Goal: Task Accomplishment & Management: Use online tool/utility

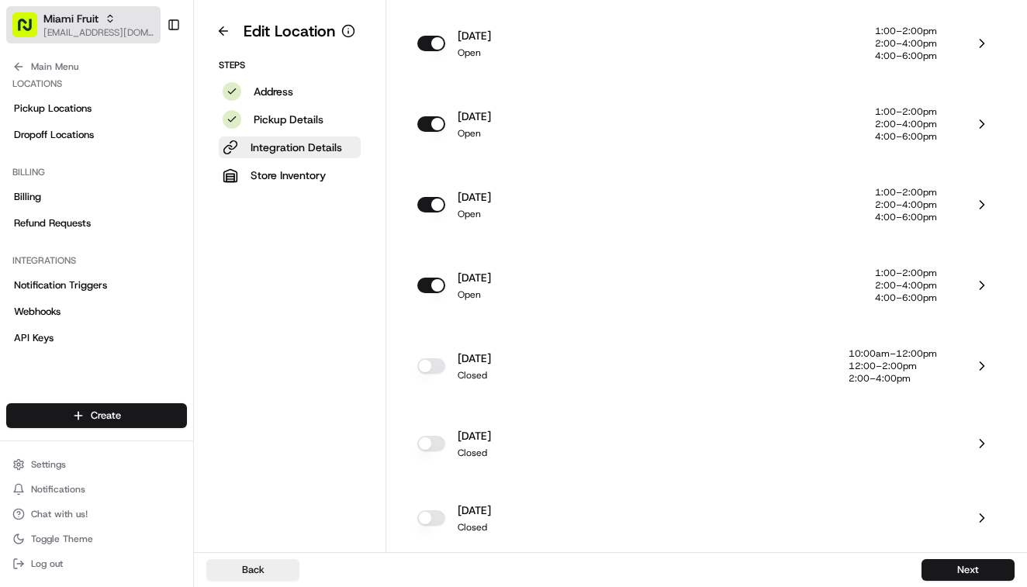
scroll to position [1039, 0]
click at [74, 24] on span "Miami Fruit" at bounding box center [70, 19] width 55 height 16
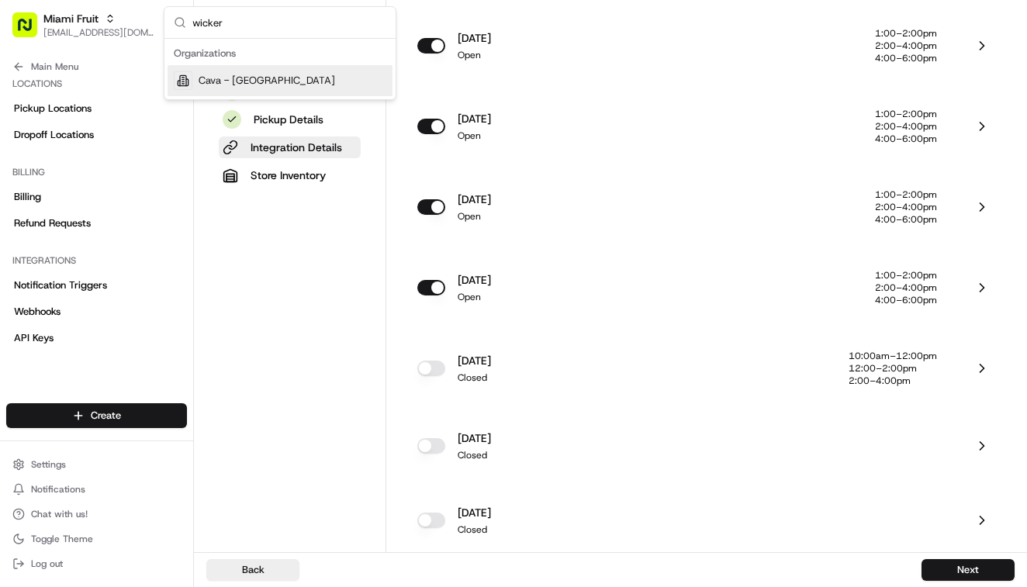
type input "wicker"
click at [248, 79] on span "Cava - [GEOGRAPHIC_DATA]" at bounding box center [266, 81] width 136 height 14
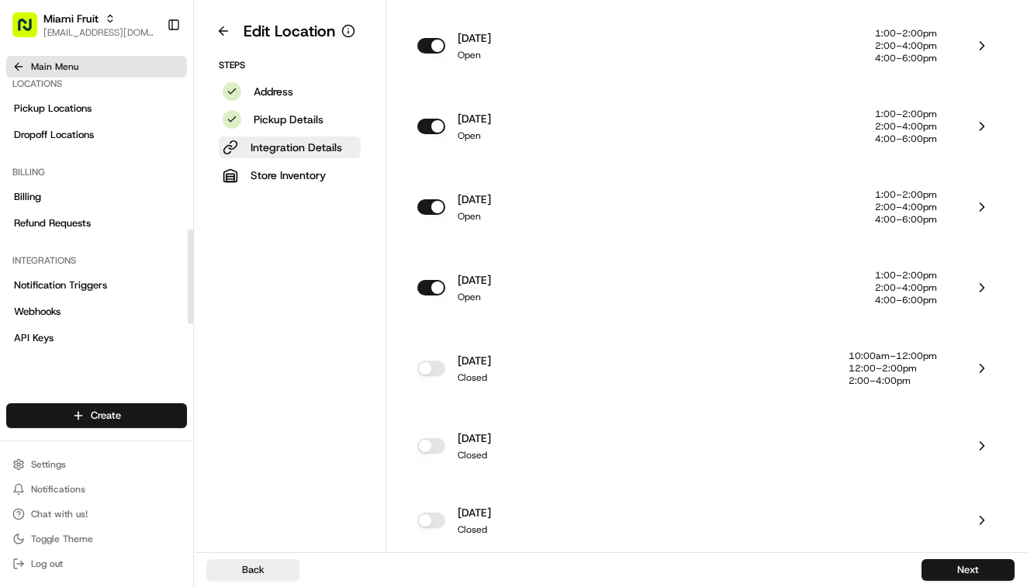
click at [57, 70] on span "Main Menu" at bounding box center [54, 66] width 47 height 12
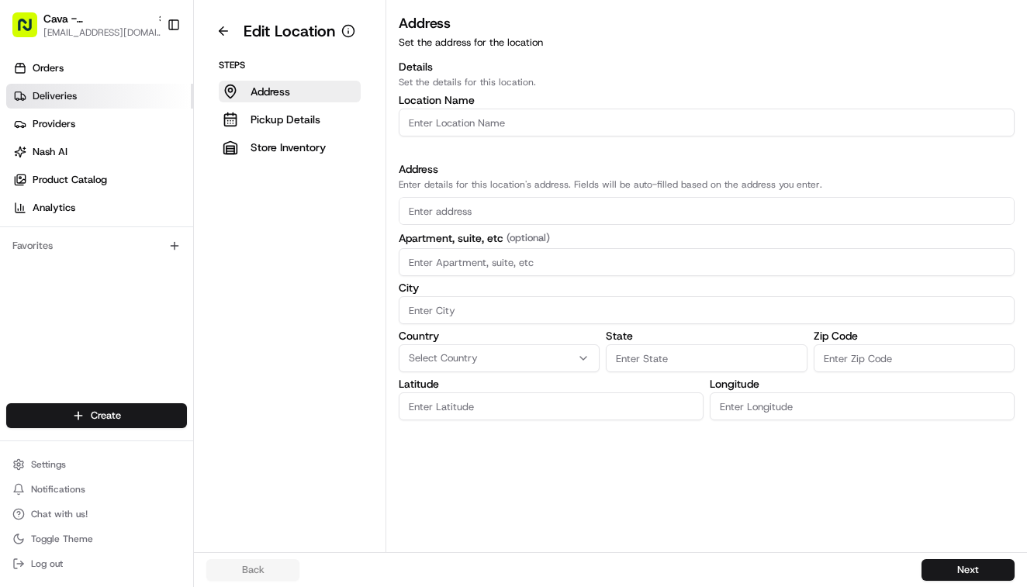
click at [58, 99] on span "Deliveries" at bounding box center [55, 96] width 44 height 14
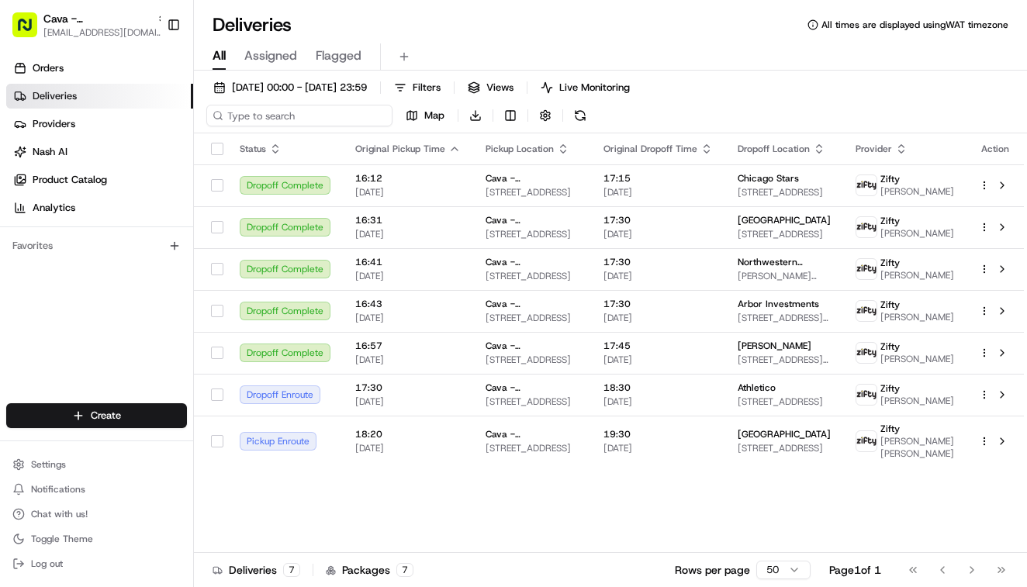
click at [316, 115] on input at bounding box center [299, 116] width 186 height 22
paste input "8596011"
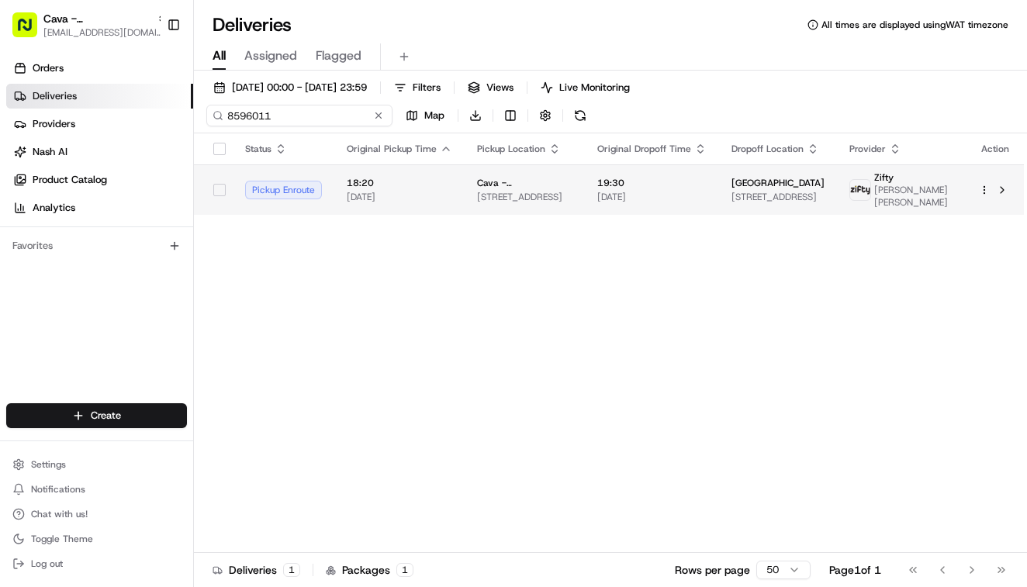
type input "8596011"
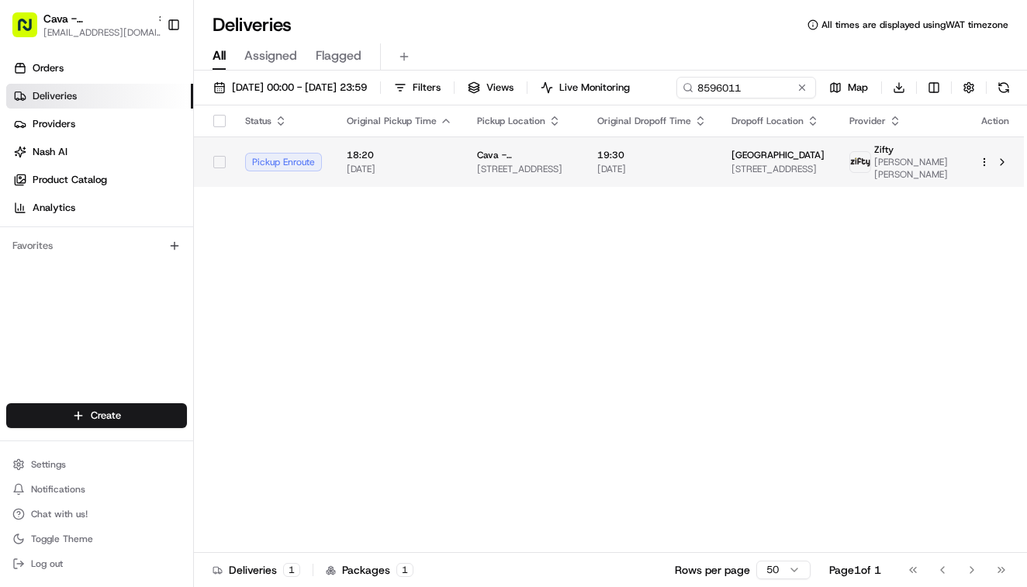
click at [491, 175] on span "[STREET_ADDRESS]" at bounding box center [524, 169] width 95 height 12
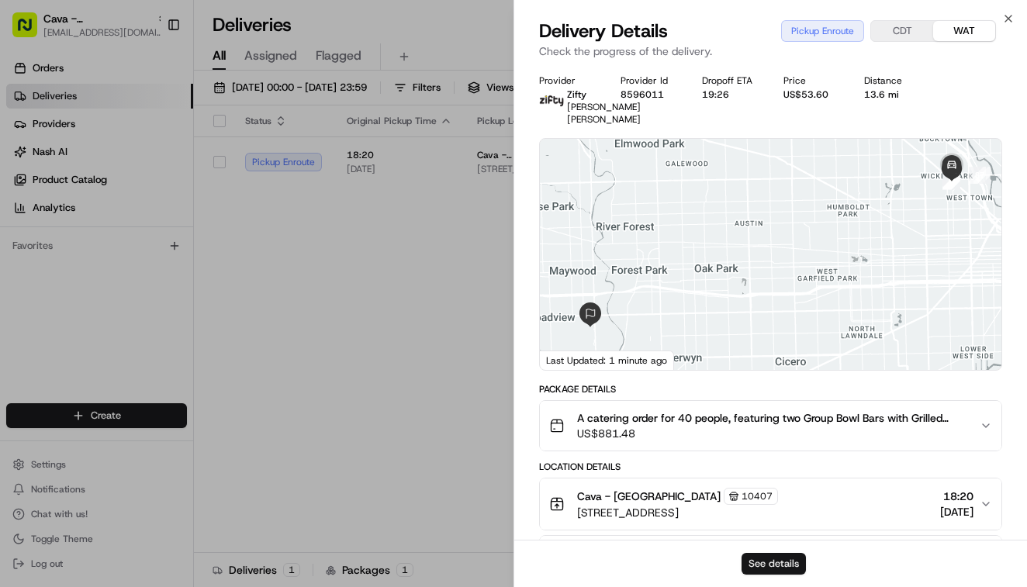
click at [759, 564] on button "See details" at bounding box center [773, 564] width 64 height 22
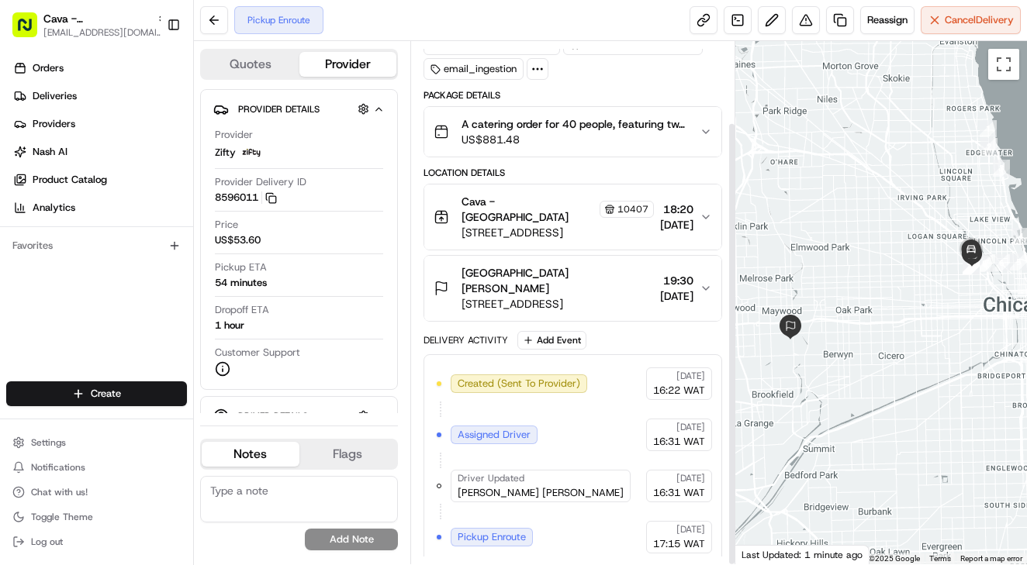
scroll to position [95, 0]
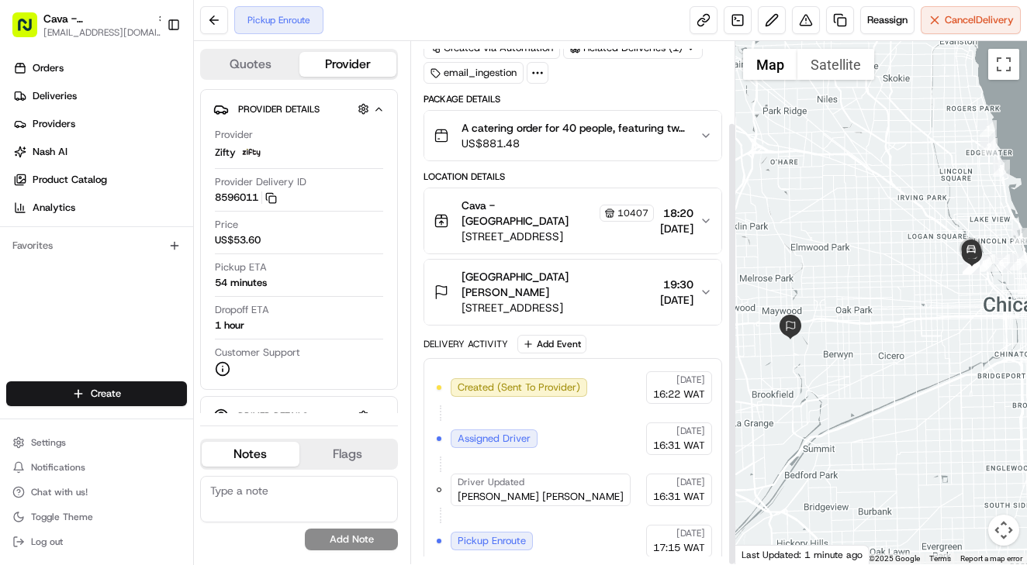
click at [642, 194] on button "Cava - Wicker Park 10407 1484 N Milwaukee Ave, Chicago, IL 60622, USA 18:20 21/…" at bounding box center [572, 220] width 297 height 65
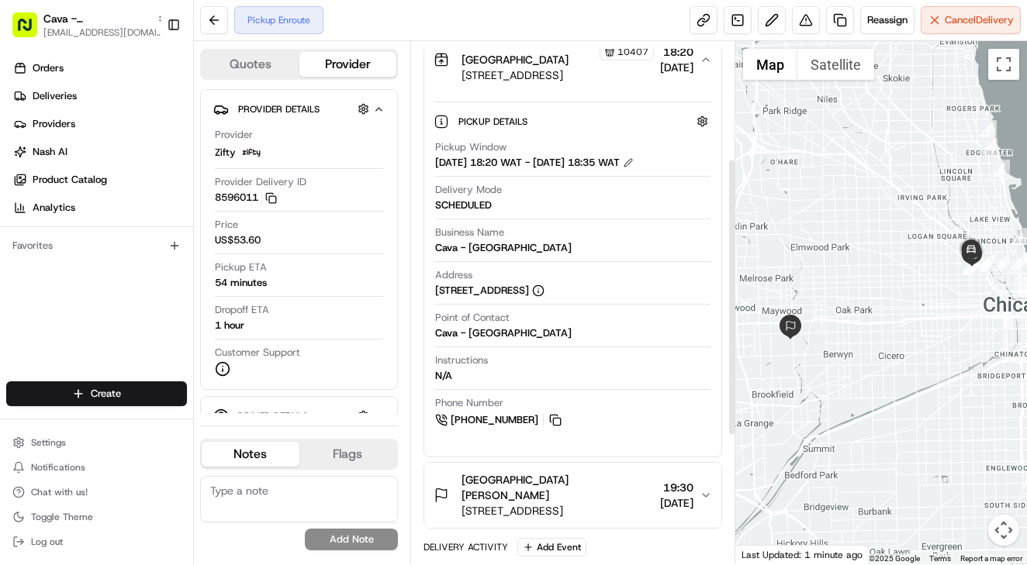
scroll to position [273, 0]
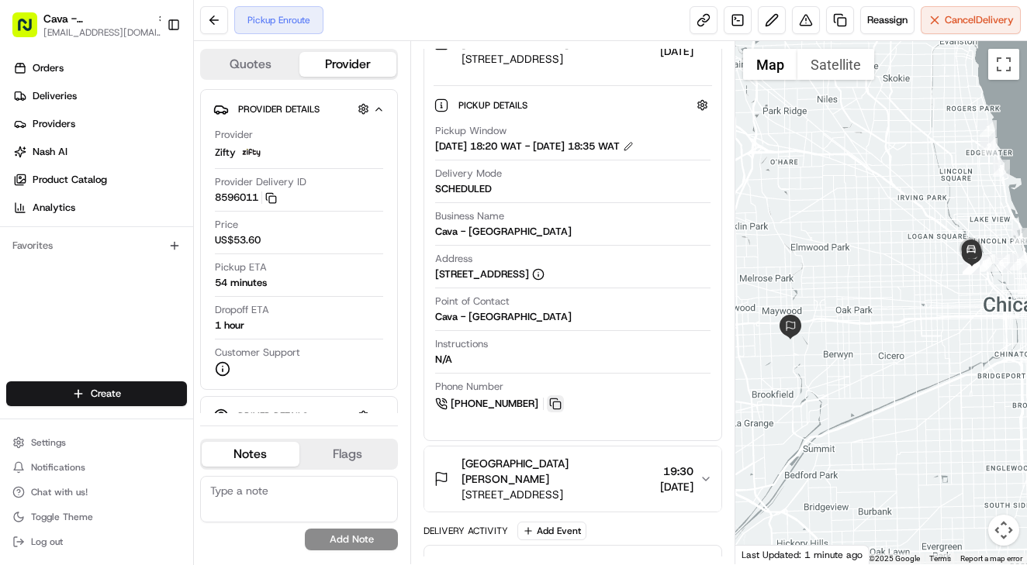
click at [558, 395] on button at bounding box center [555, 403] width 17 height 17
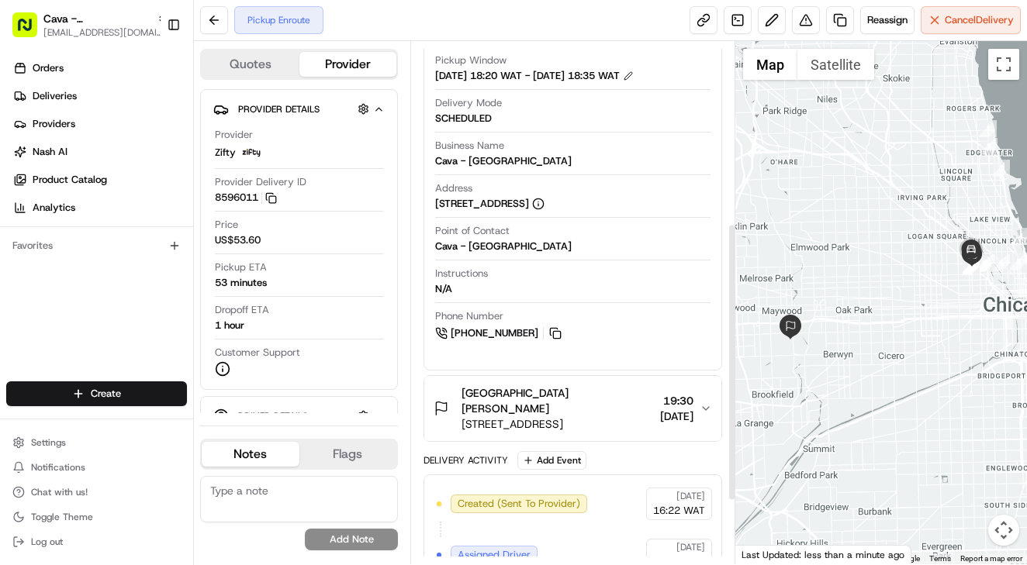
scroll to position [339, 0]
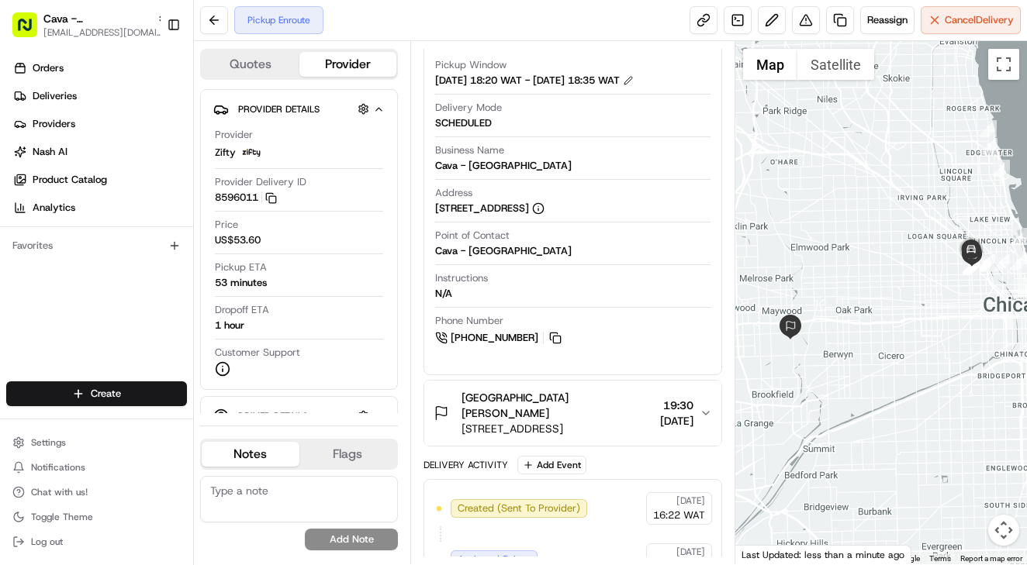
click at [540, 390] on span "[GEOGRAPHIC_DATA] [PERSON_NAME]" at bounding box center [557, 405] width 192 height 31
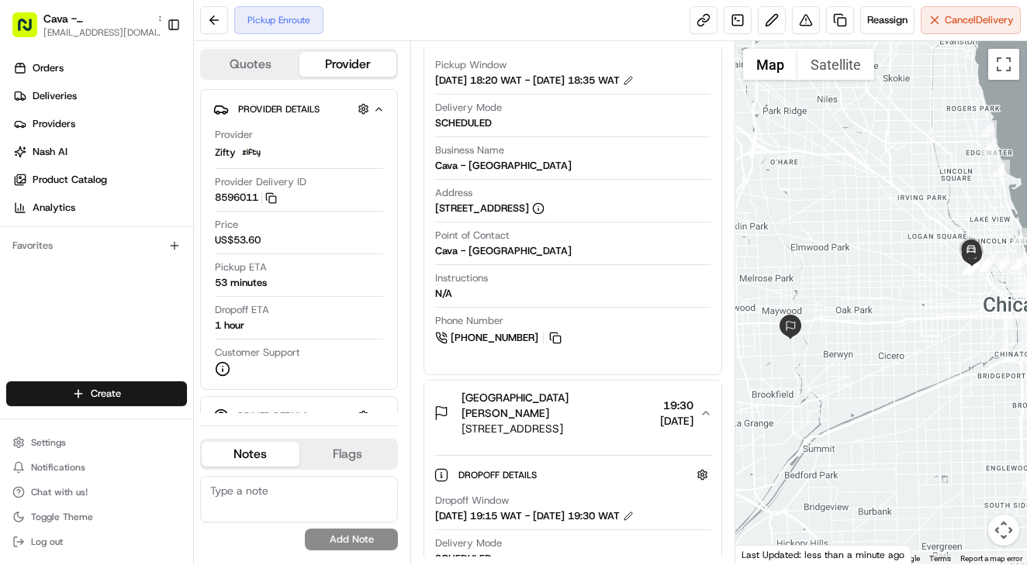
click at [540, 390] on span "[GEOGRAPHIC_DATA] [PERSON_NAME]" at bounding box center [557, 405] width 192 height 31
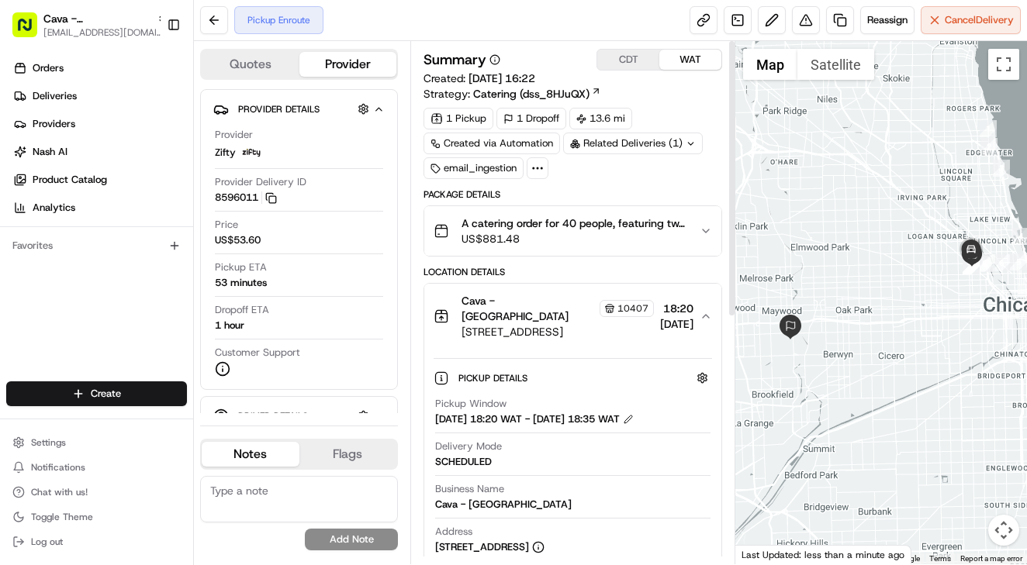
scroll to position [0, 0]
click at [522, 324] on span "[STREET_ADDRESS]" at bounding box center [557, 332] width 192 height 16
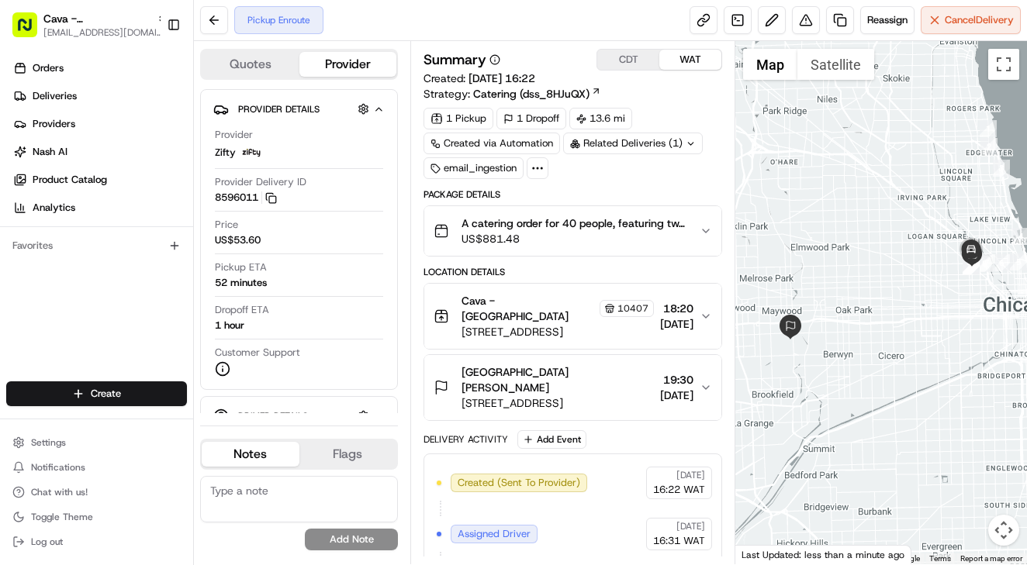
click at [524, 235] on span "US$881.48" at bounding box center [574, 239] width 226 height 16
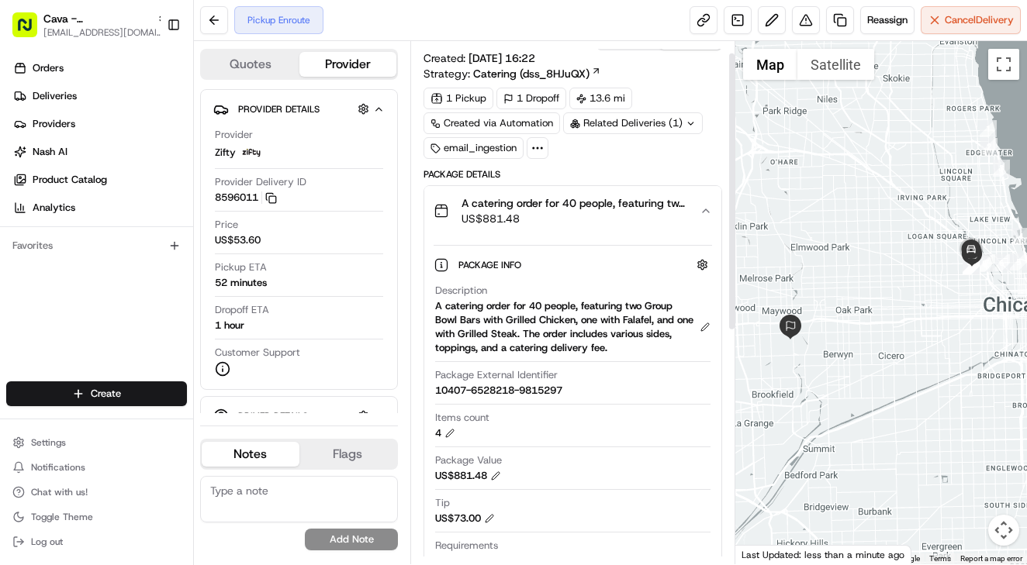
scroll to position [22, 0]
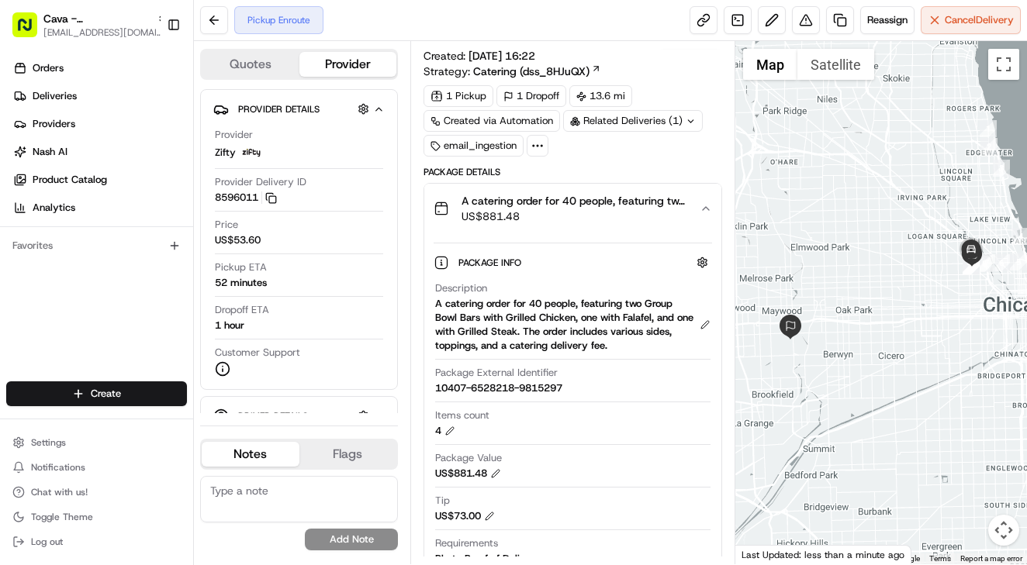
click at [524, 235] on div "Package Info Hidden ( 5 ) Description A catering order for 40 people, featuring…" at bounding box center [572, 407] width 297 height 348
click at [529, 214] on span "US$881.48" at bounding box center [574, 217] width 226 height 16
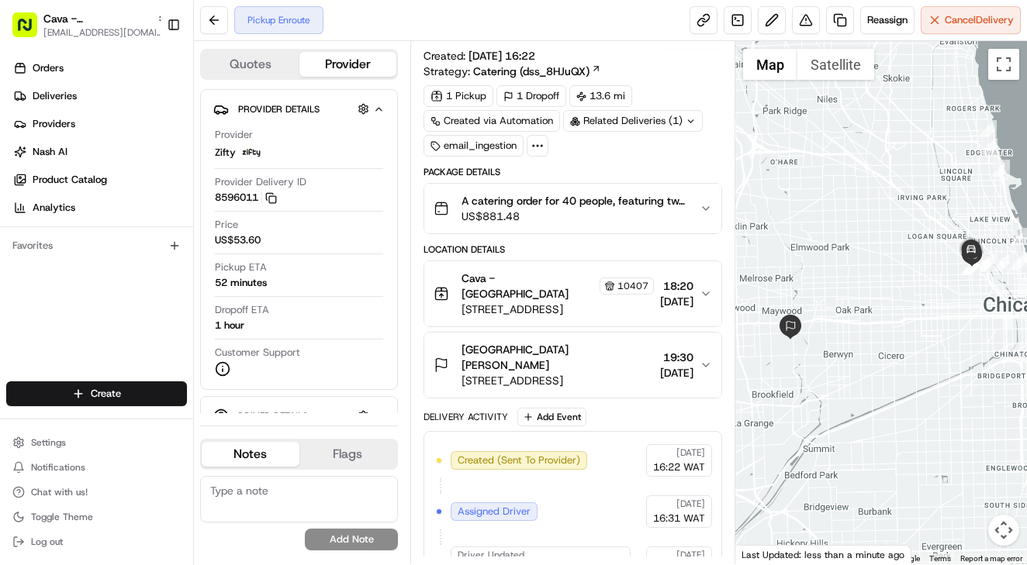
click at [572, 348] on span "[GEOGRAPHIC_DATA] [PERSON_NAME]" at bounding box center [557, 357] width 192 height 31
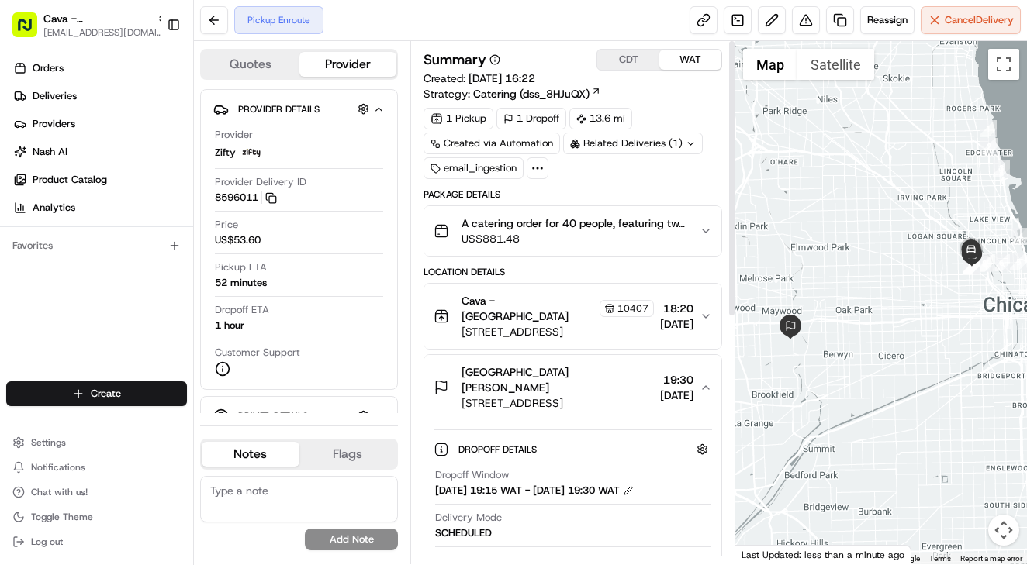
scroll to position [0, 0]
click at [571, 378] on span "[GEOGRAPHIC_DATA] [PERSON_NAME]" at bounding box center [557, 379] width 192 height 31
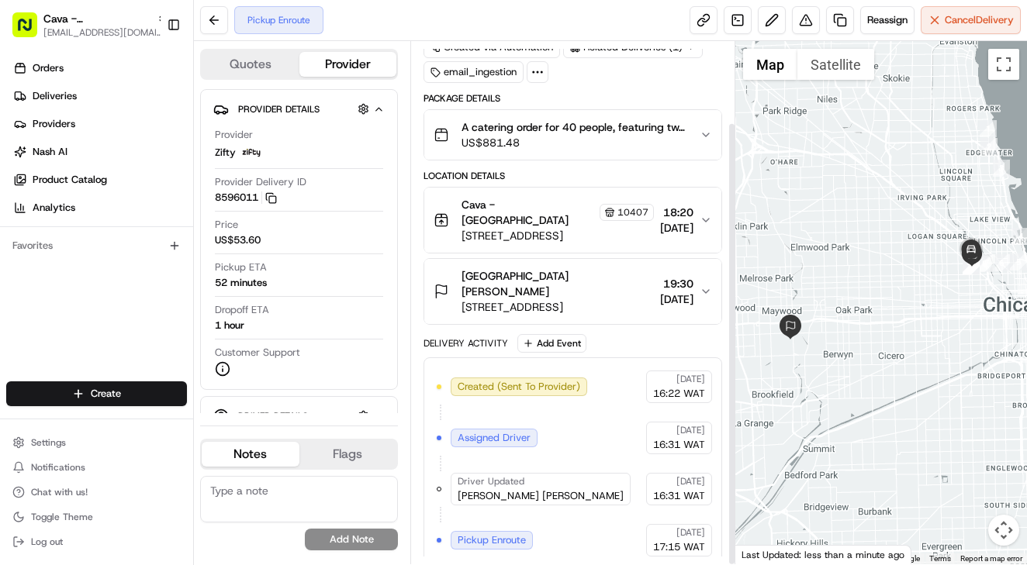
scroll to position [95, 0]
click at [960, 21] on span "Cancel Delivery" at bounding box center [978, 20] width 69 height 14
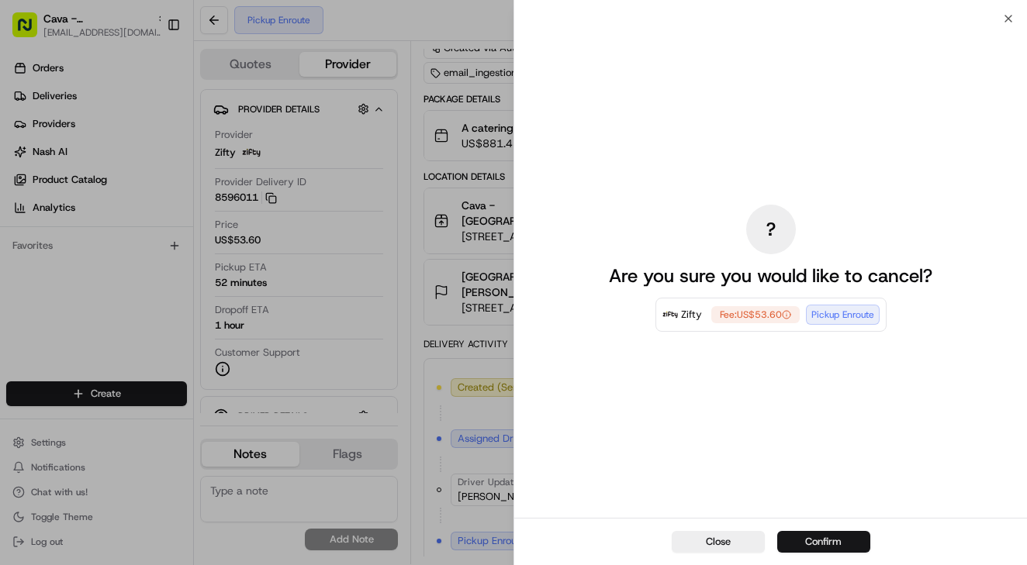
click at [813, 542] on button "Confirm" at bounding box center [823, 542] width 93 height 22
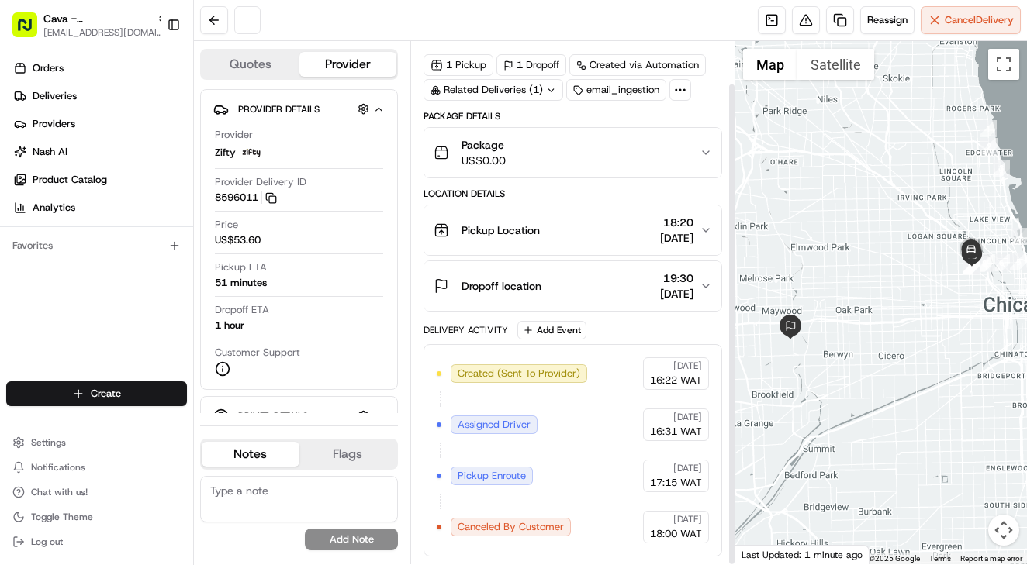
scroll to position [46, 0]
